Goal: Information Seeking & Learning: Learn about a topic

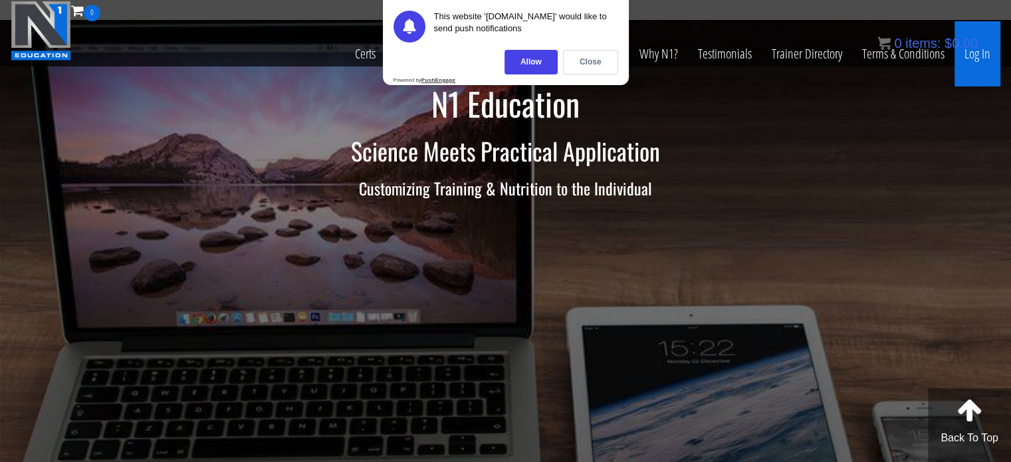
click at [964, 63] on link "Log In" at bounding box center [977, 53] width 46 height 65
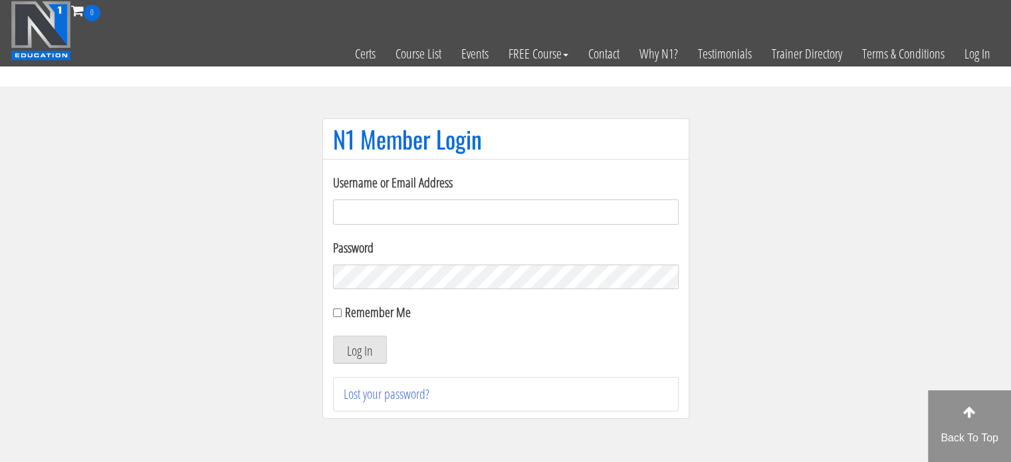
click at [484, 202] on input "Username or Email Address" at bounding box center [505, 211] width 345 height 25
type input "meli597ca@gmail.com"
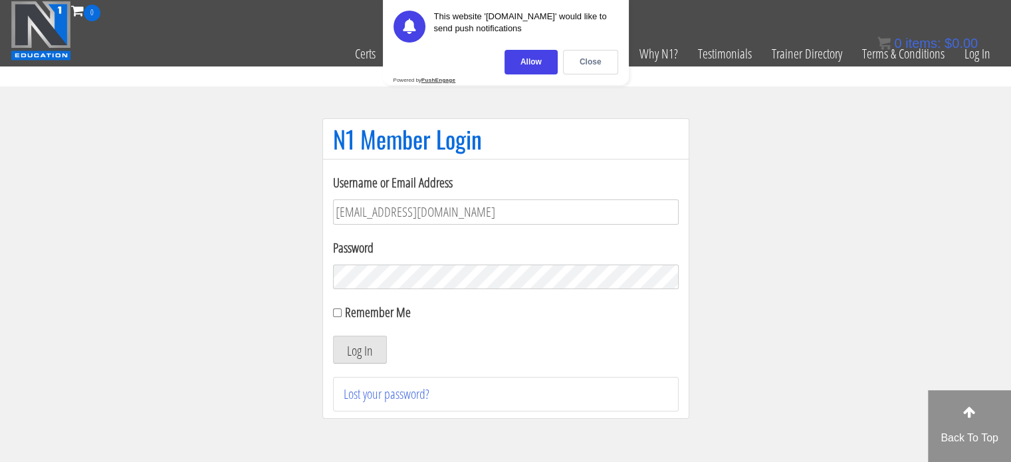
click at [333, 336] on button "Log In" at bounding box center [360, 350] width 54 height 28
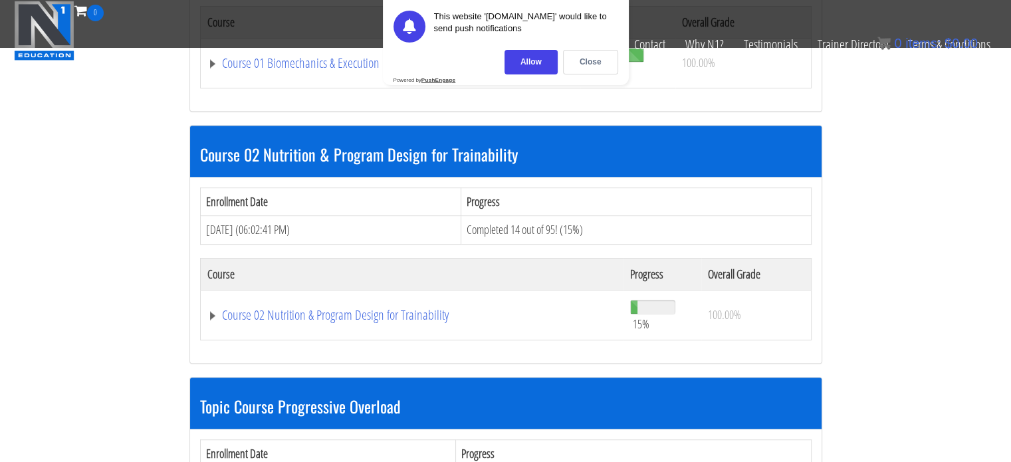
scroll to position [573, 0]
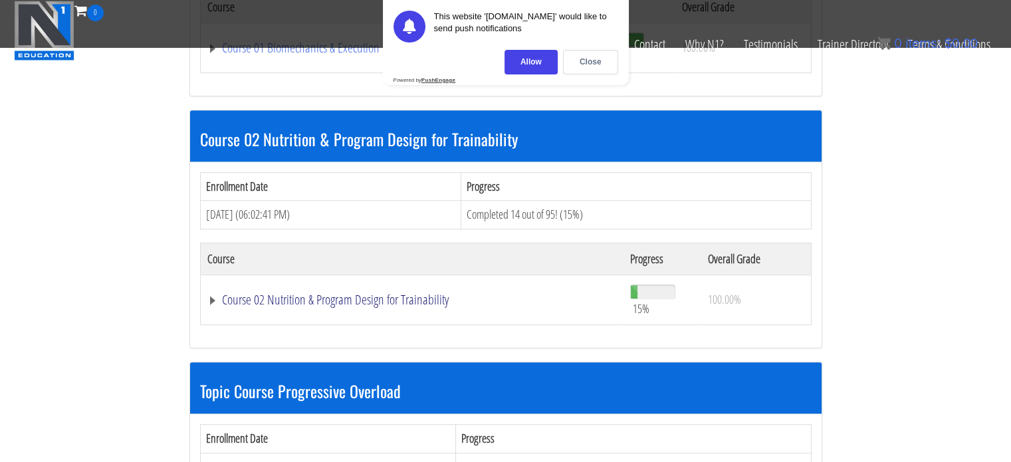
click at [401, 295] on link "Course 02 Nutrition & Program Design for Trainability" at bounding box center [412, 299] width 410 height 13
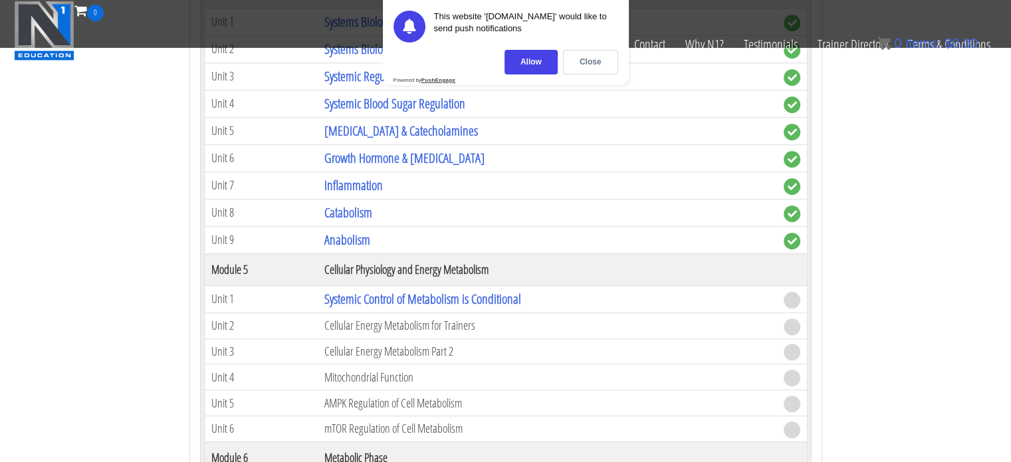
scroll to position [1185, 0]
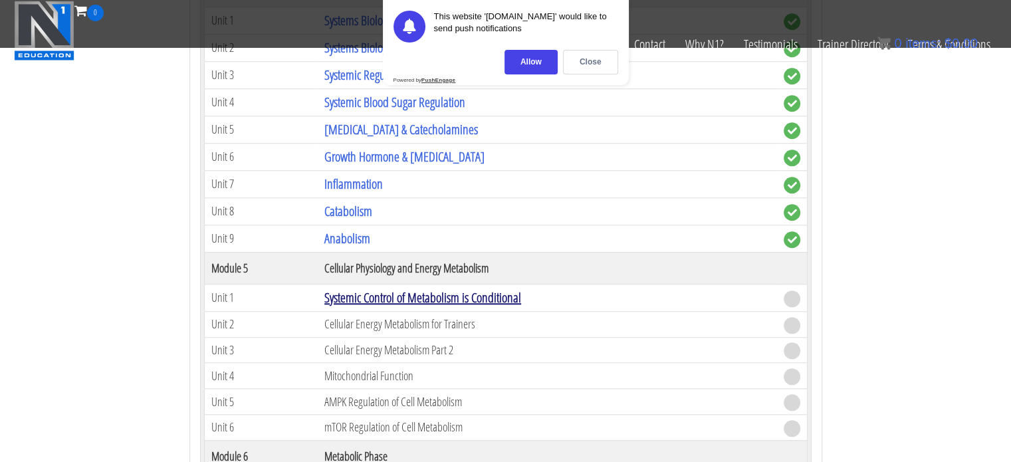
click at [407, 293] on link "Systemic Control of Metabolism is Conditional" at bounding box center [422, 297] width 197 height 18
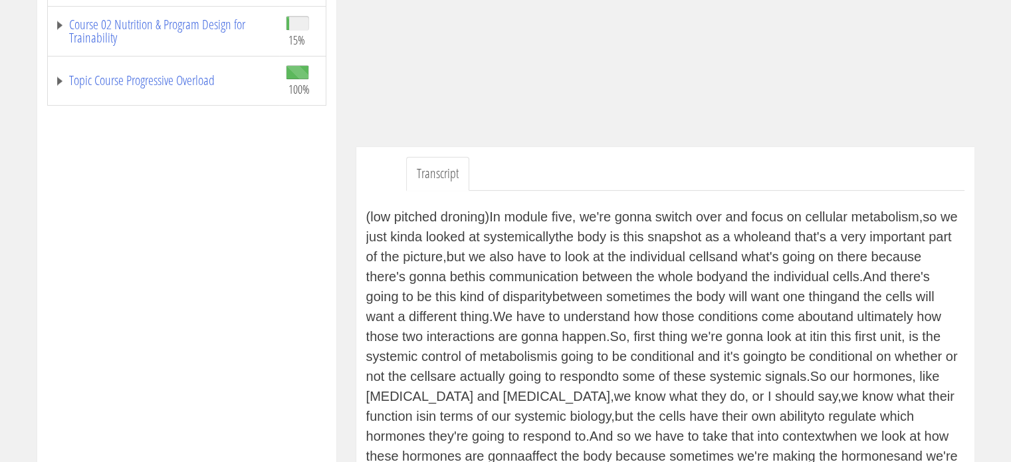
scroll to position [35, 0]
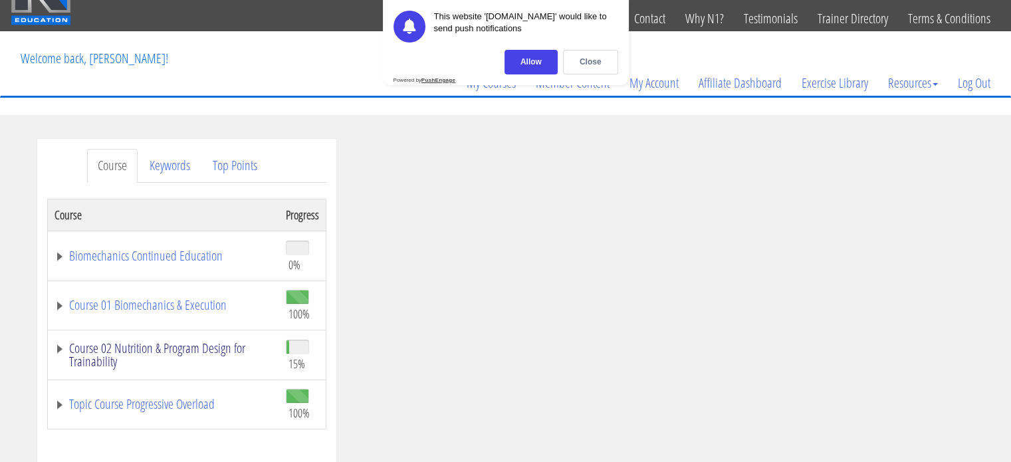
click at [60, 347] on link "Course 02 Nutrition & Program Design for Trainability" at bounding box center [163, 354] width 218 height 27
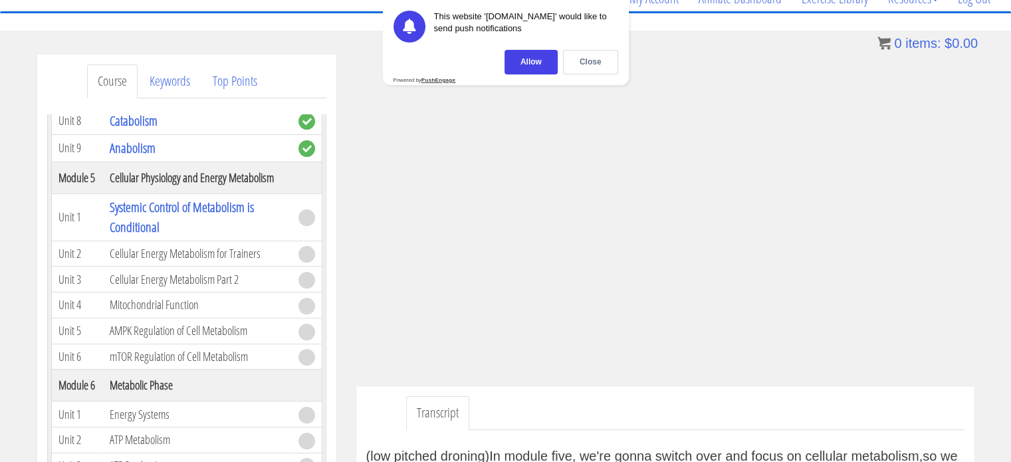
scroll to position [72, 0]
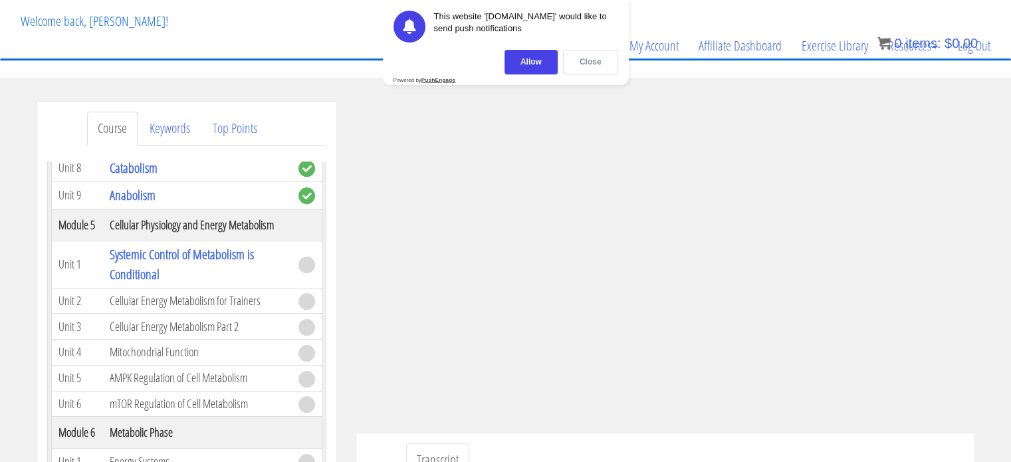
click at [593, 71] on div "Close" at bounding box center [590, 62] width 55 height 25
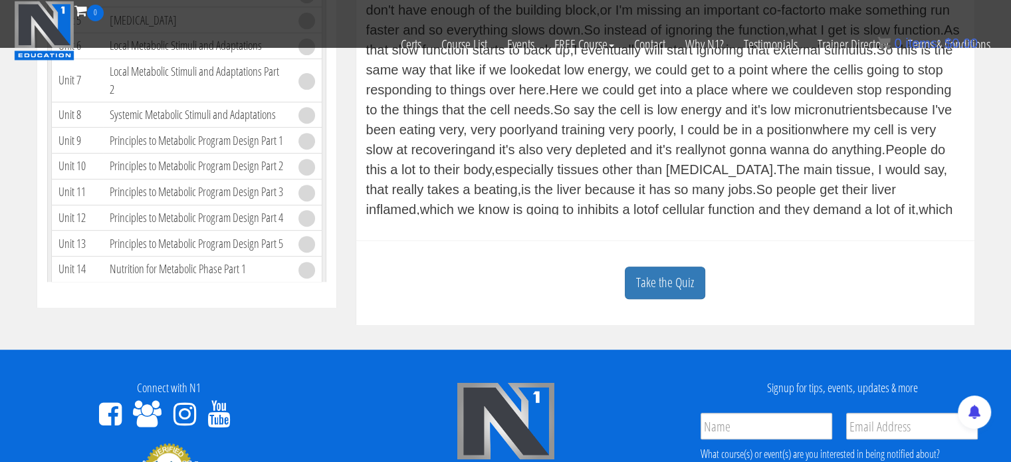
scroll to position [490, 0]
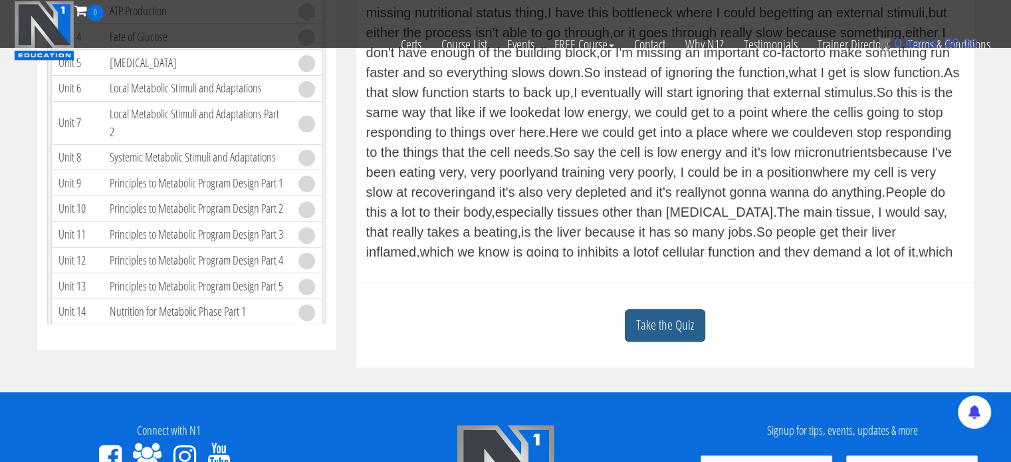
click at [668, 321] on link "Take the Quiz" at bounding box center [665, 325] width 80 height 33
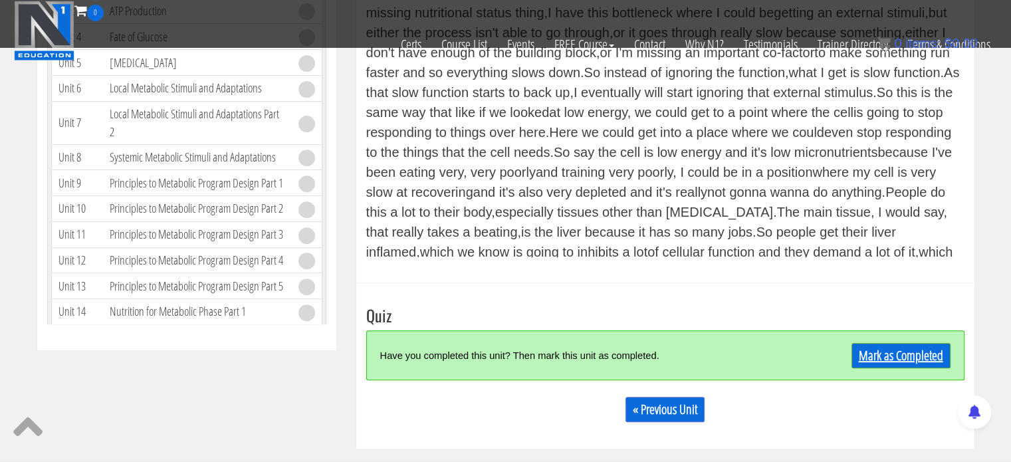
click at [897, 359] on link "Mark as Completed" at bounding box center [900, 355] width 99 height 25
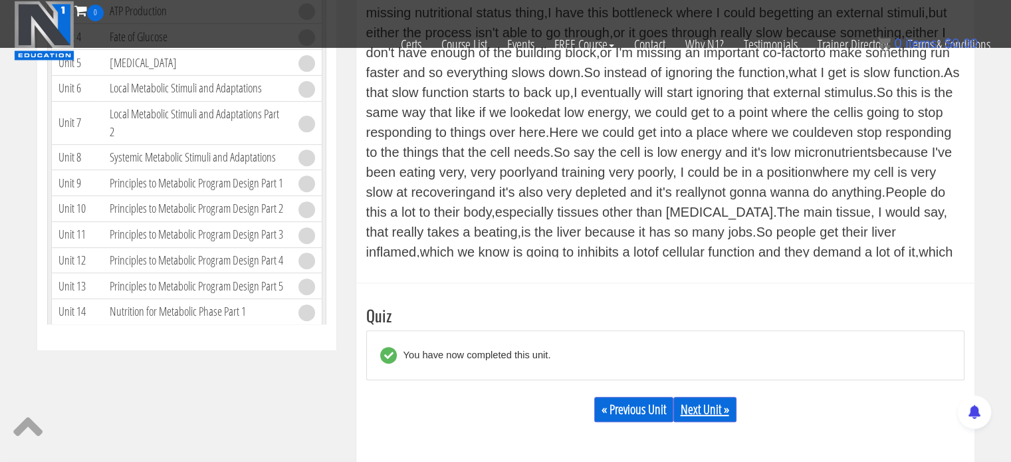
click at [693, 407] on link "Next Unit »" at bounding box center [704, 409] width 63 height 25
